Goal: Task Accomplishment & Management: Manage account settings

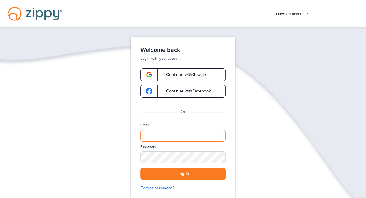
click at [151, 135] on input "Email" at bounding box center [182, 136] width 85 height 12
drag, startPoint x: 188, startPoint y: 132, endPoint x: 191, endPoint y: 134, distance: 3.7
click at [189, 133] on input "Email" at bounding box center [182, 136] width 85 height 12
click at [313, 141] on div "Verify your Email We just resent an email with a link to set your password to .…" at bounding box center [183, 140] width 366 height 207
drag, startPoint x: 149, startPoint y: 135, endPoint x: 139, endPoint y: 137, distance: 10.0
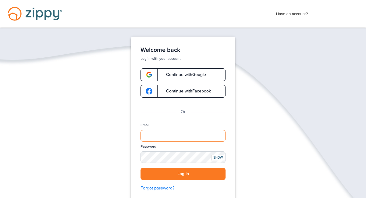
click at [149, 135] on input "Email" at bounding box center [182, 136] width 85 height 12
type input "**********"
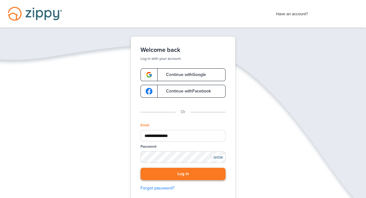
click at [182, 175] on button "Log in" at bounding box center [182, 173] width 85 height 12
